Goal: Information Seeking & Learning: Learn about a topic

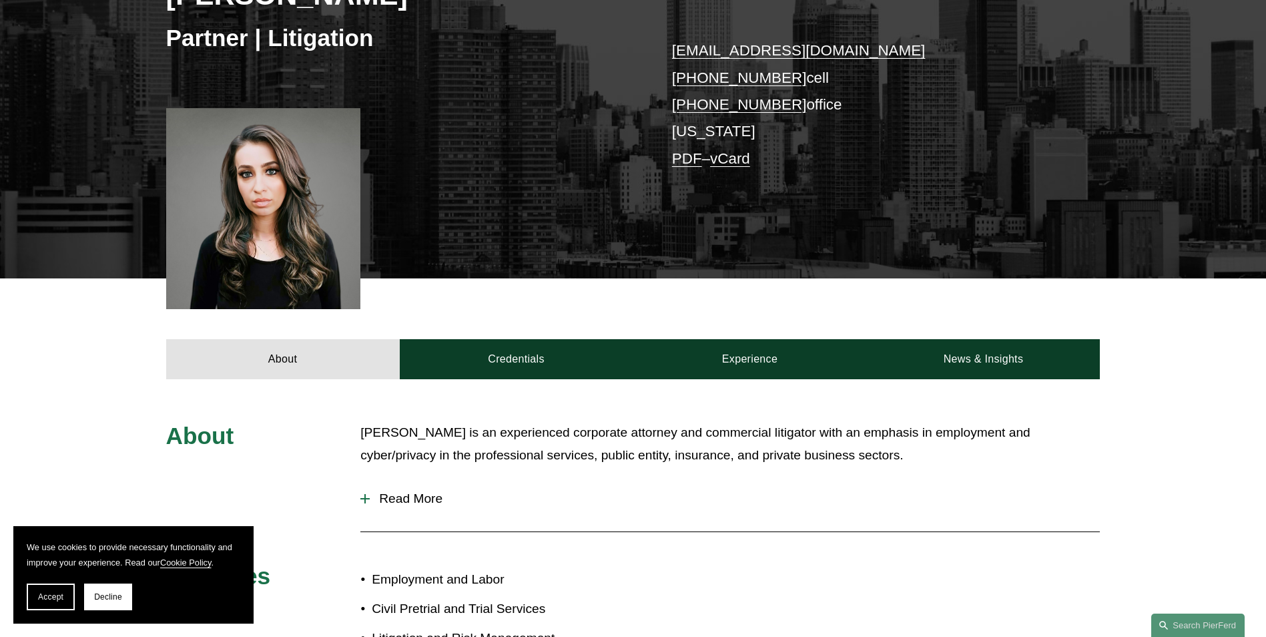
scroll to position [267, 0]
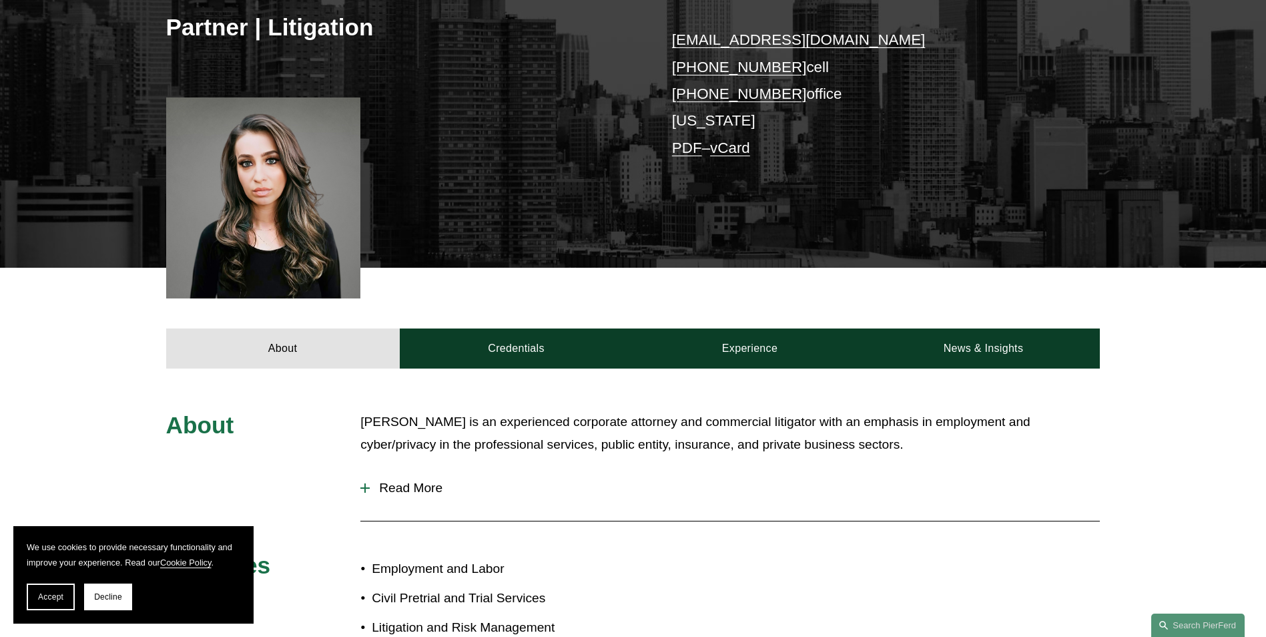
click at [501, 295] on div "About Credentials Experience News & Insights" at bounding box center [633, 318] width 1266 height 100
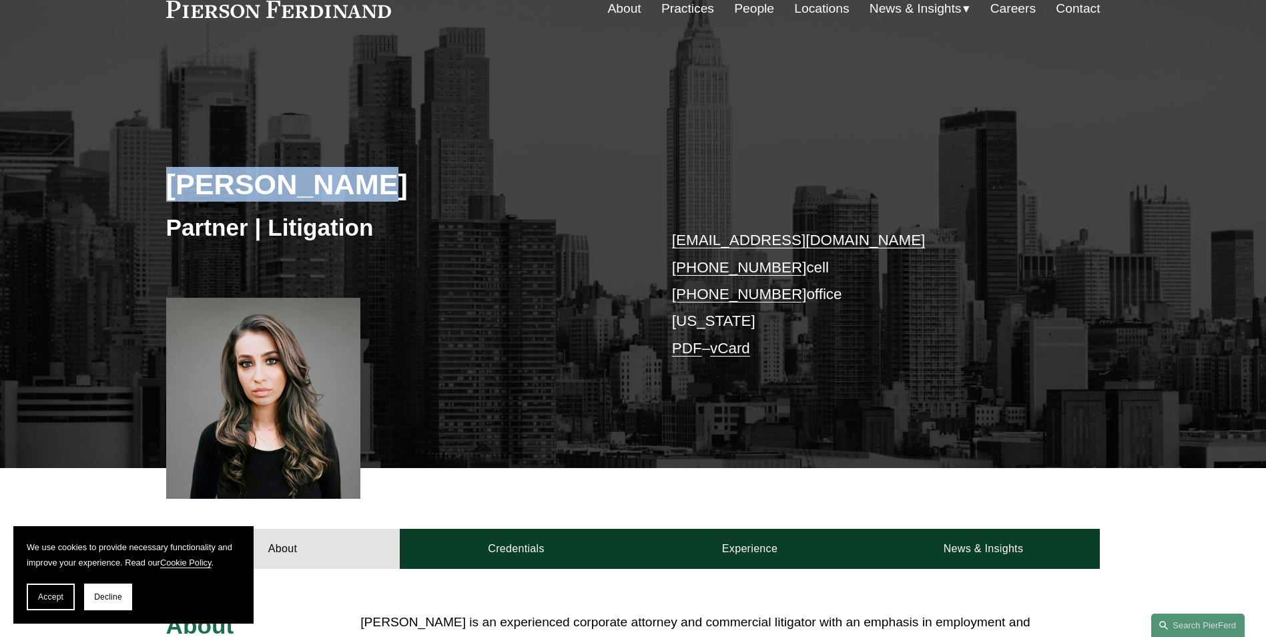
drag, startPoint x: 174, startPoint y: 182, endPoint x: 370, endPoint y: 196, distance: 196.1
click at [370, 196] on h2 "[PERSON_NAME]" at bounding box center [399, 184] width 467 height 35
drag, startPoint x: 370, startPoint y: 196, endPoint x: 322, endPoint y: 194, distance: 47.4
copy h2 "[PERSON_NAME]"
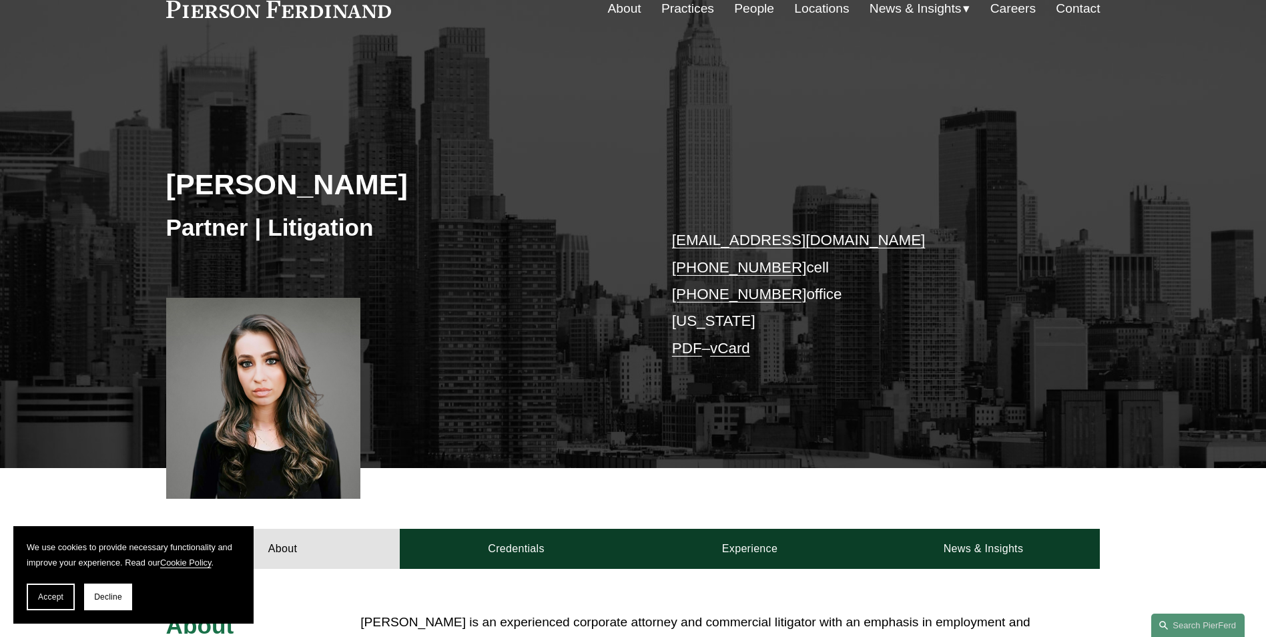
click at [444, 356] on div "[PERSON_NAME] Partner | Litigation [EMAIL_ADDRESS][DOMAIN_NAME] [PHONE_NUMBER] …" at bounding box center [633, 278] width 1266 height 382
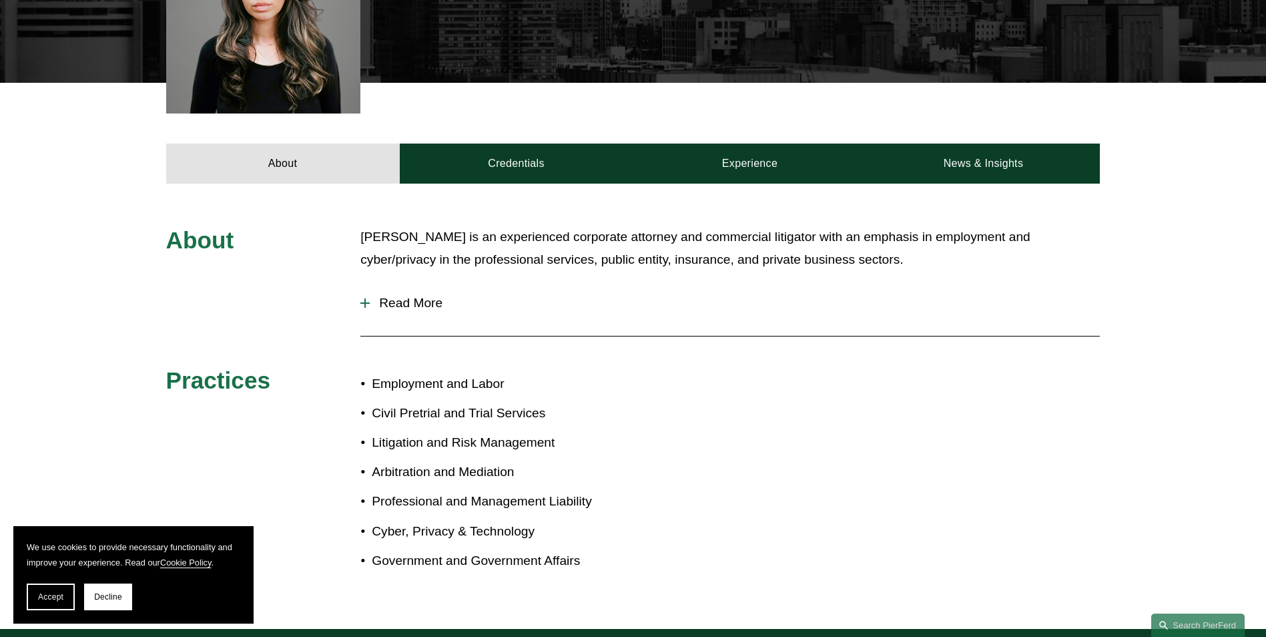
scroll to position [467, 0]
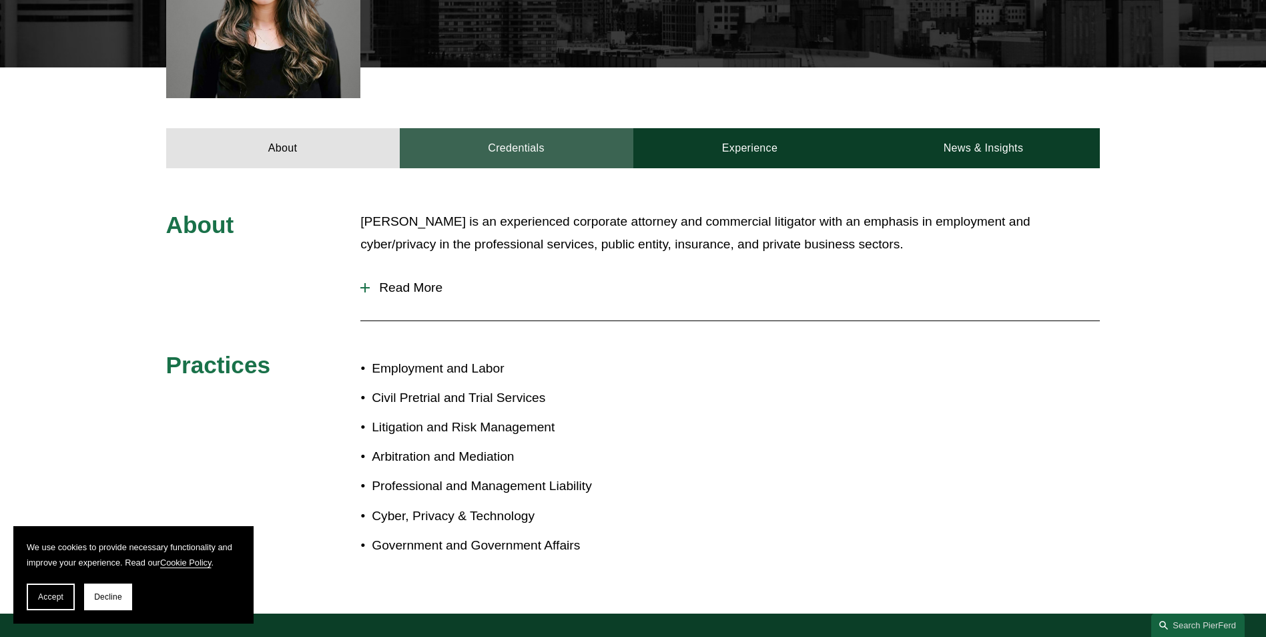
click at [519, 133] on link "Credentials" at bounding box center [517, 148] width 234 height 40
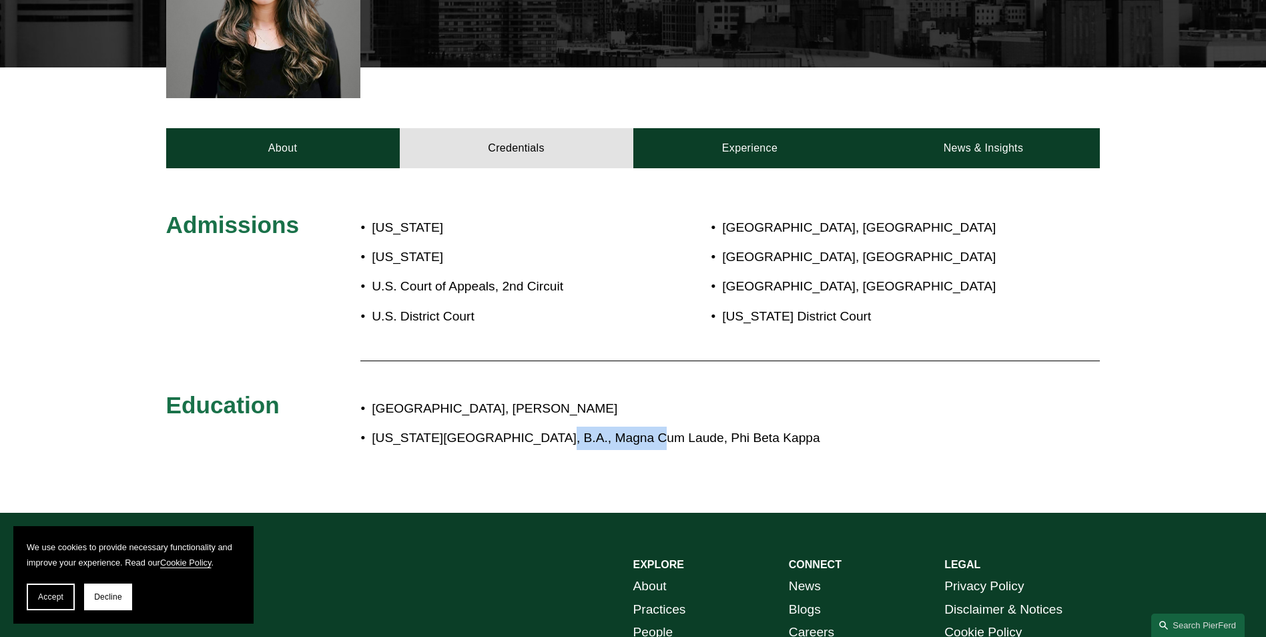
drag, startPoint x: 525, startPoint y: 439, endPoint x: 631, endPoint y: 443, distance: 106.2
click at [631, 443] on p "[US_STATE][GEOGRAPHIC_DATA], B.A., Magna Cum Laude, Phi Beta Kappa" at bounding box center [677, 438] width 611 height 23
click at [445, 464] on div "[GEOGRAPHIC_DATA], [PERSON_NAME] [US_STATE][GEOGRAPHIC_DATA], B.A., Magna Cum L…" at bounding box center [671, 430] width 623 height 80
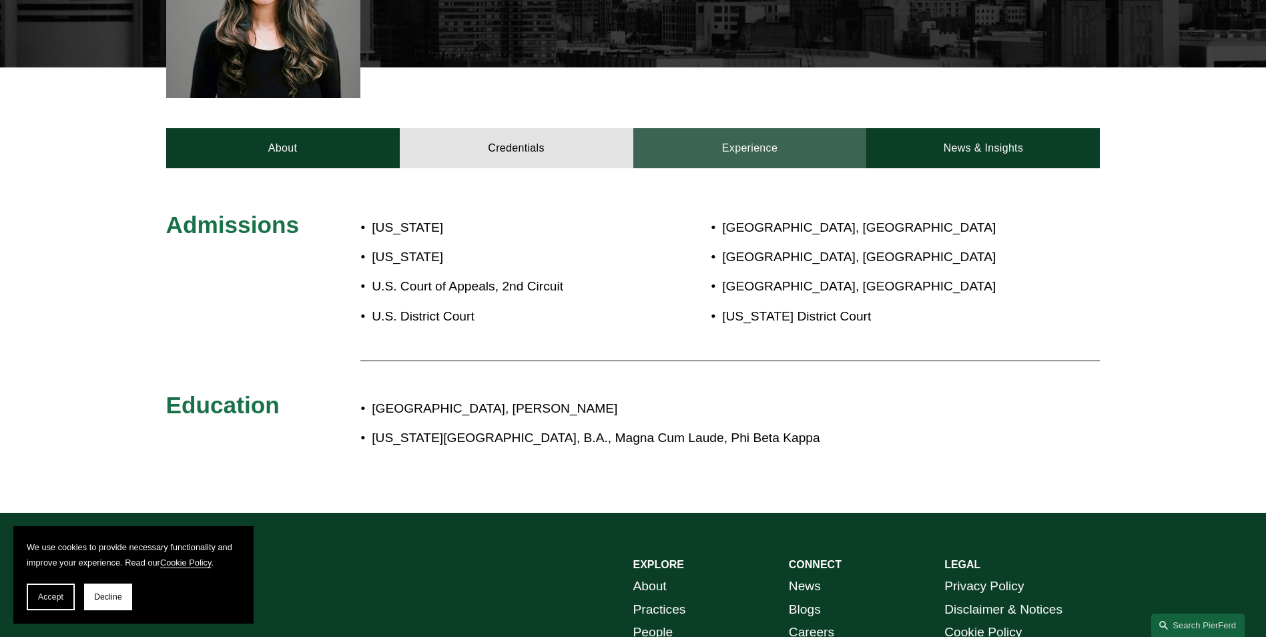
click at [743, 142] on link "Experience" at bounding box center [750, 148] width 234 height 40
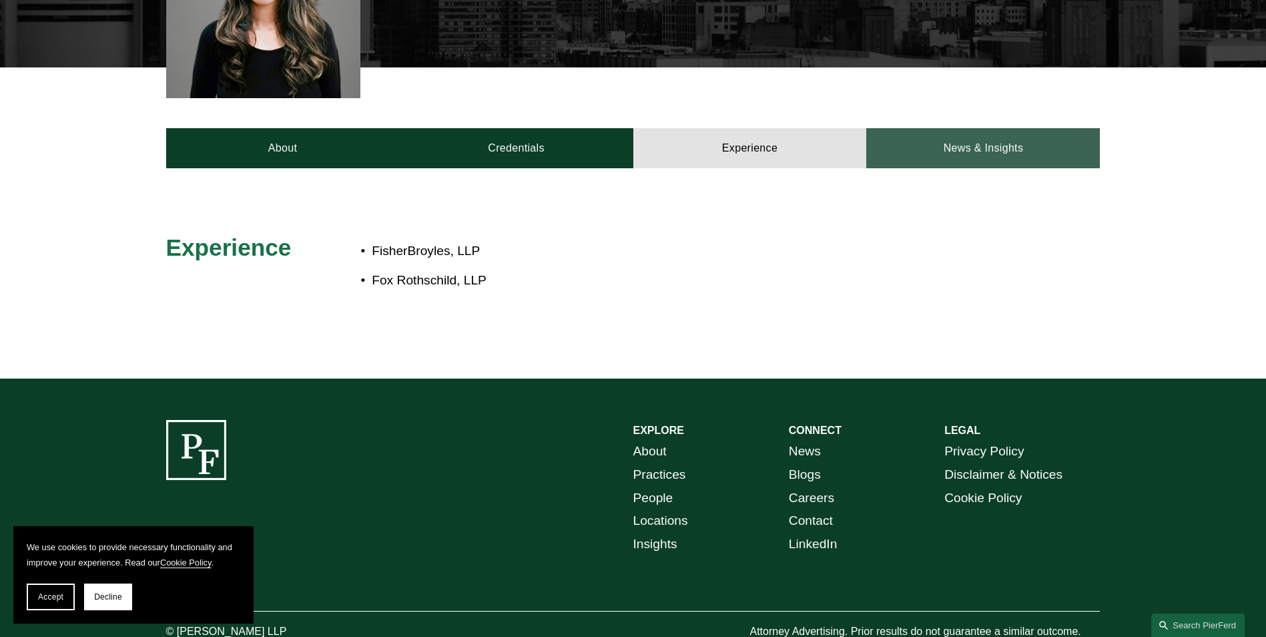
click at [984, 148] on link "News & Insights" at bounding box center [983, 148] width 234 height 40
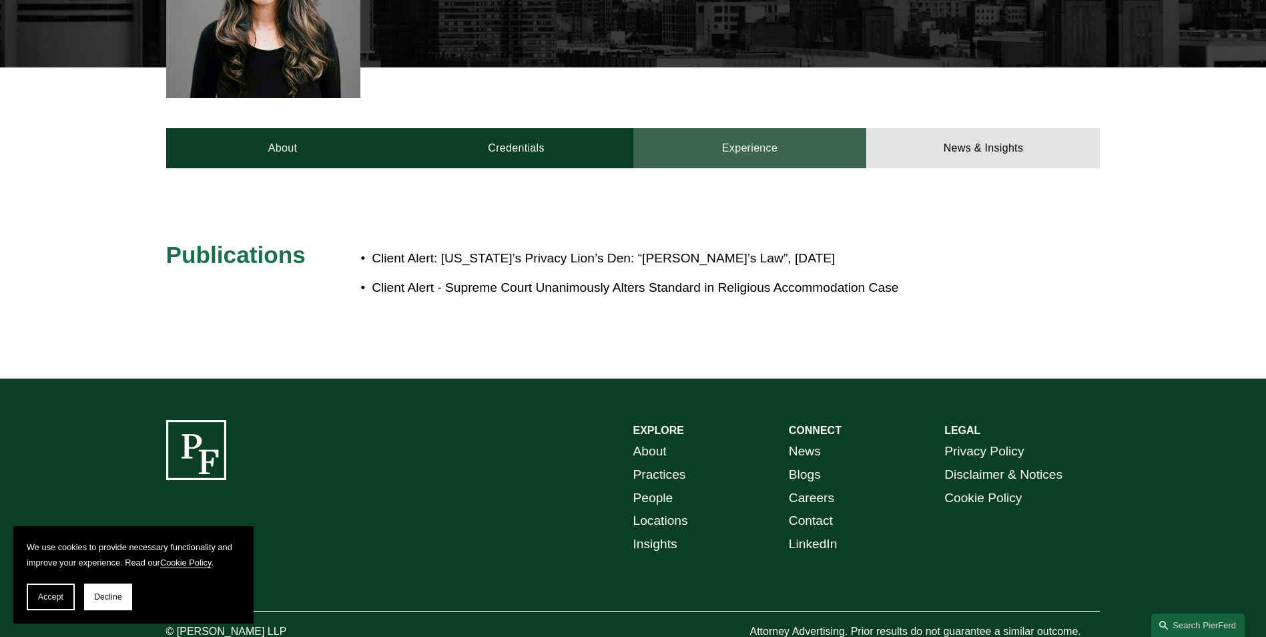
click at [707, 147] on link "Experience" at bounding box center [750, 148] width 234 height 40
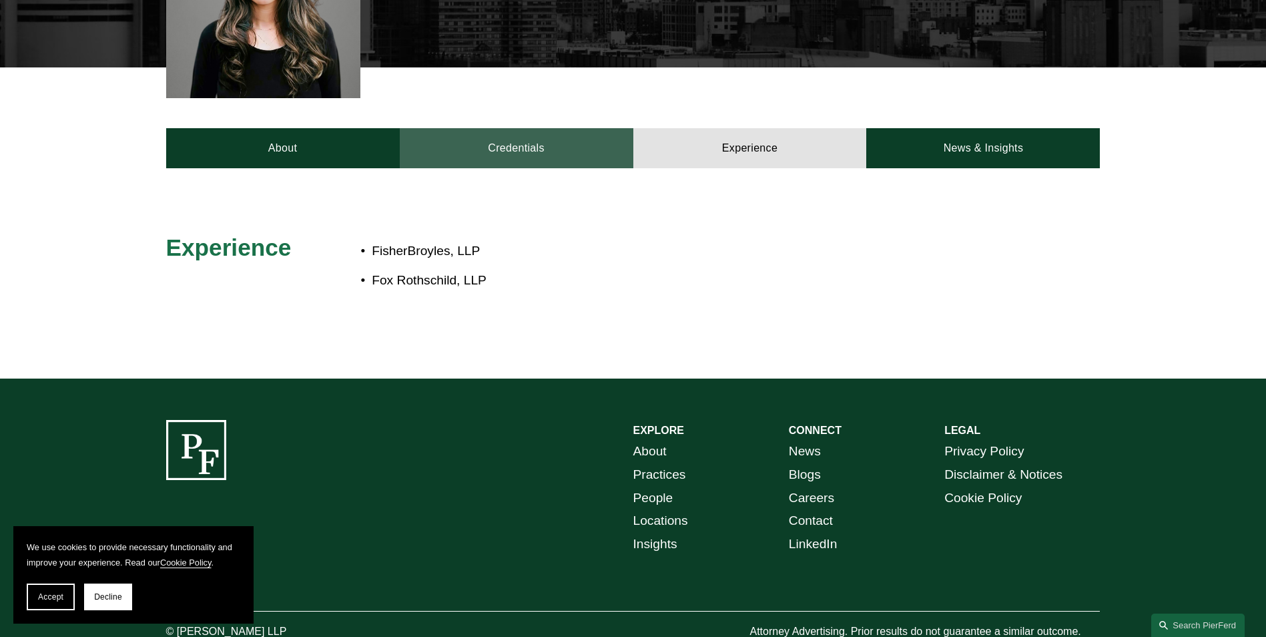
click at [544, 148] on link "Credentials" at bounding box center [517, 148] width 234 height 40
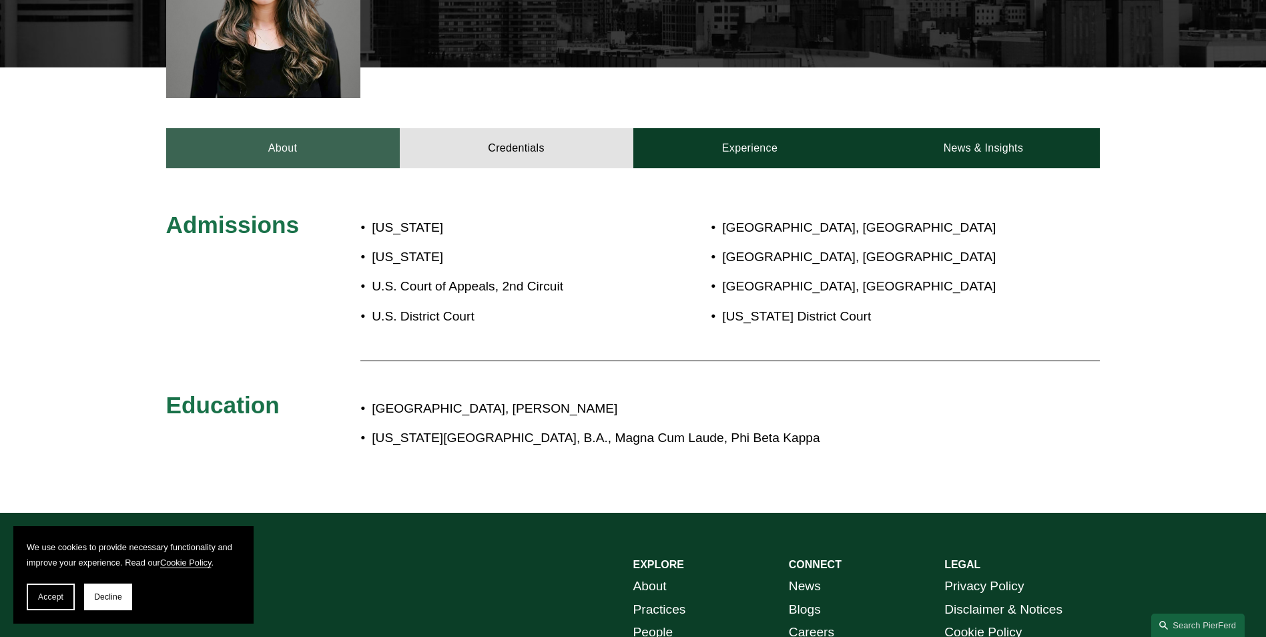
click at [316, 150] on link "About" at bounding box center [283, 148] width 234 height 40
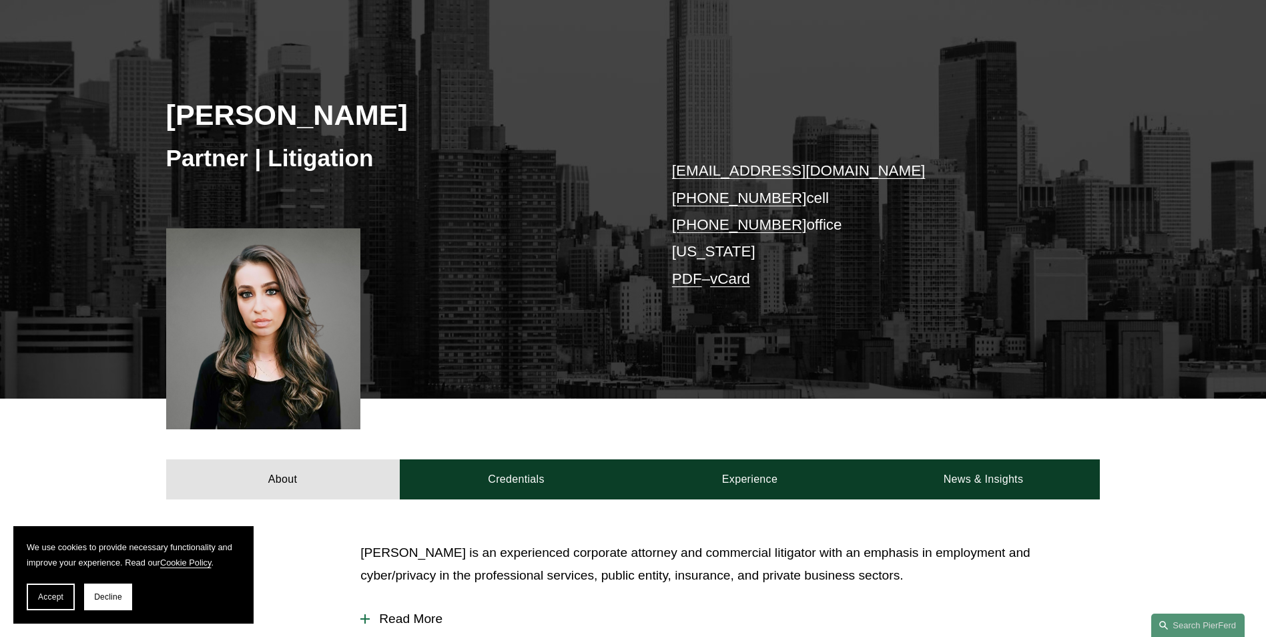
scroll to position [133, 0]
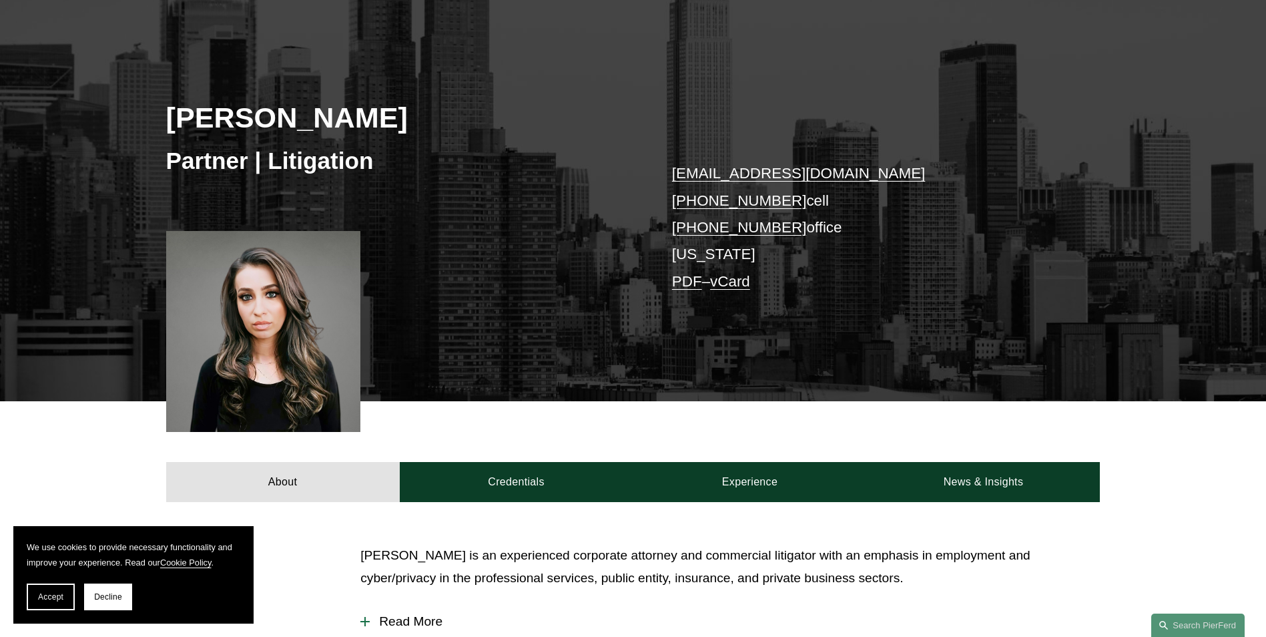
click at [535, 414] on div "About Credentials Experience News & Insights" at bounding box center [633, 451] width 1266 height 100
